Goal: Information Seeking & Learning: Learn about a topic

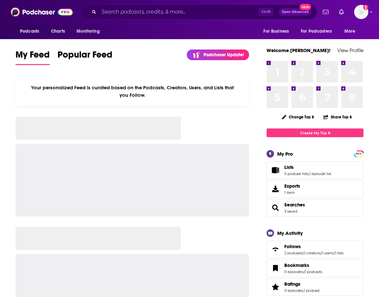
click at [188, 10] on input "Search podcasts, credits, & more..." at bounding box center [179, 12] width 160 height 10
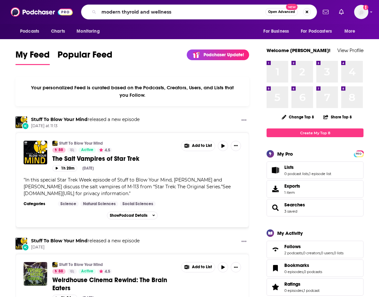
type input "modern thyroid and wellness"
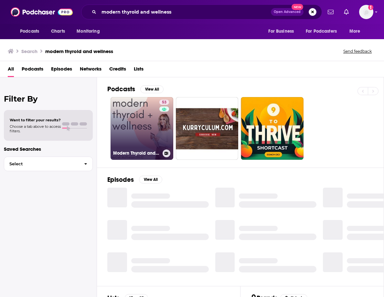
click at [140, 124] on link "53 Modern Thyroid and Wellness" at bounding box center [142, 128] width 63 height 63
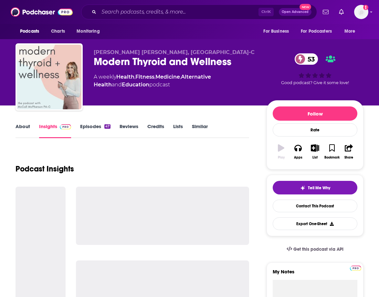
click at [28, 125] on link "About" at bounding box center [23, 130] width 15 height 15
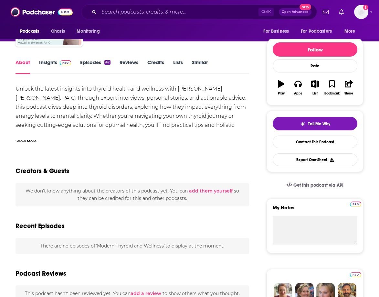
scroll to position [65, 0]
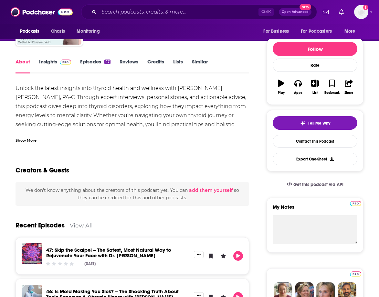
click at [34, 140] on div "Show More" at bounding box center [26, 140] width 21 height 6
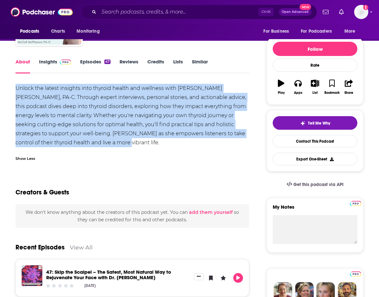
drag, startPoint x: 15, startPoint y: 87, endPoint x: 89, endPoint y: 143, distance: 92.9
copy div "Unlock the latest insights into thyroid health and wellness with [PERSON_NAME] …"
